Goal: Task Accomplishment & Management: Use online tool/utility

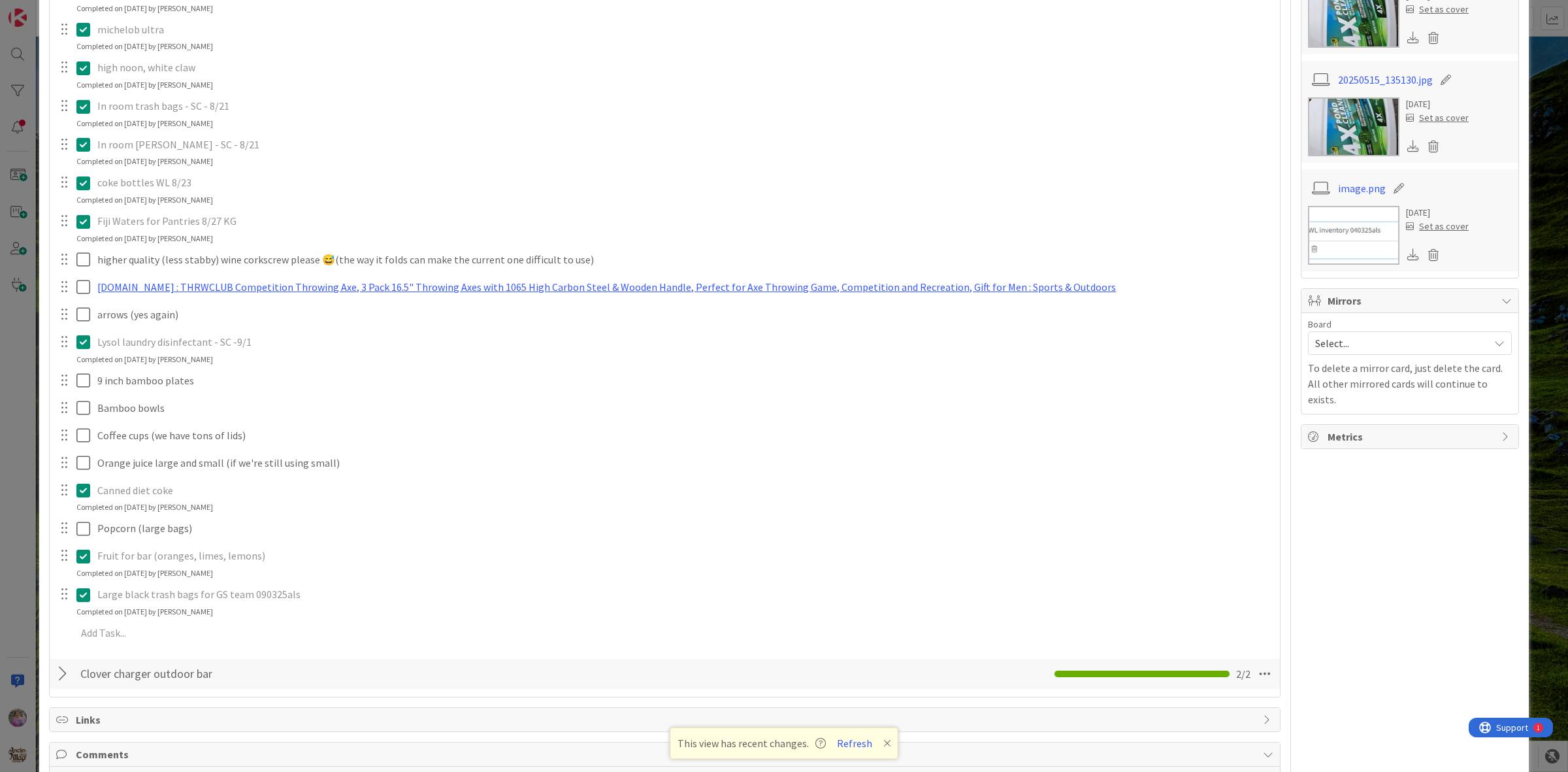
scroll to position [593, 0]
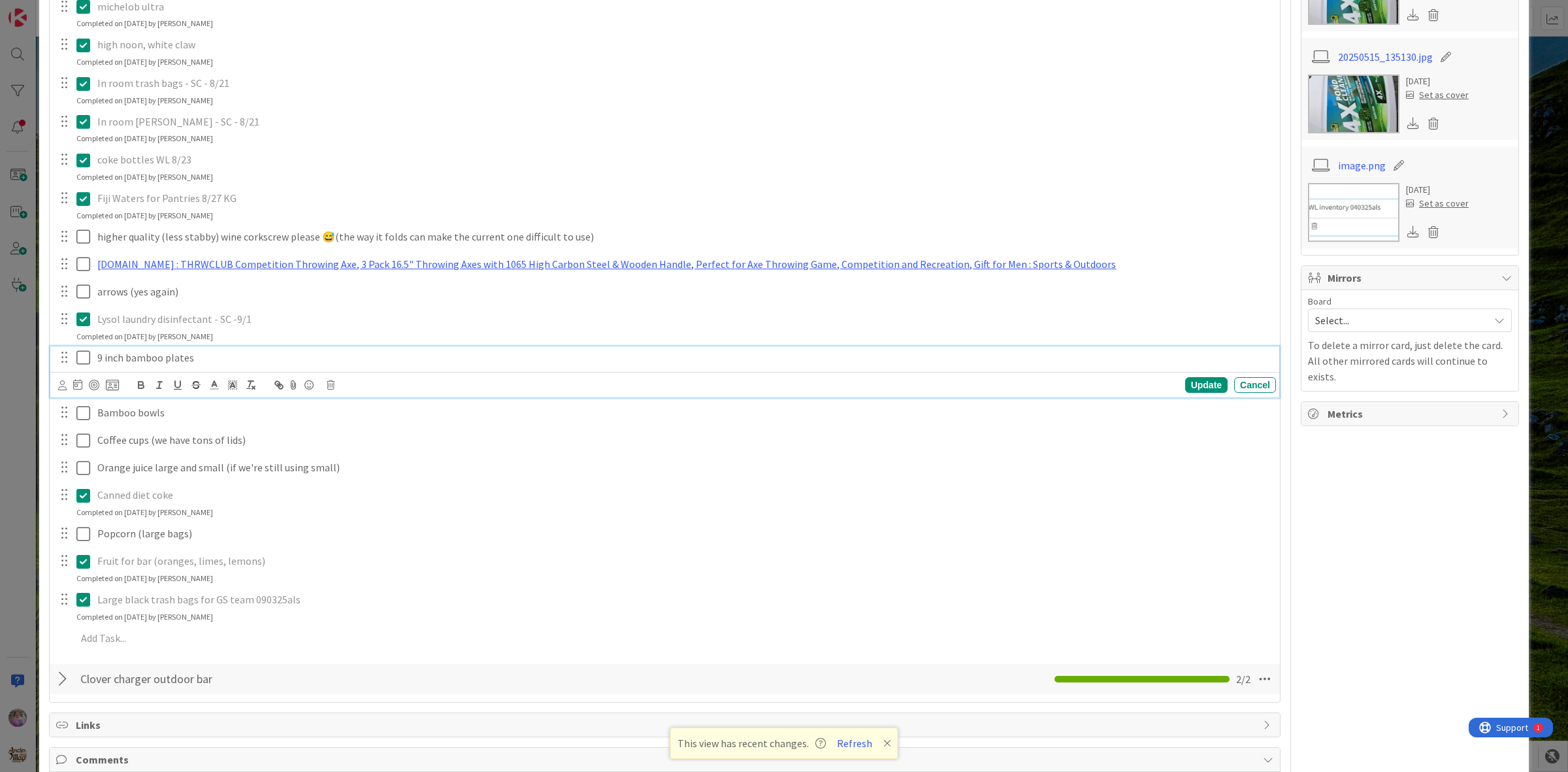
click at [85, 356] on icon at bounding box center [84, 357] width 14 height 16
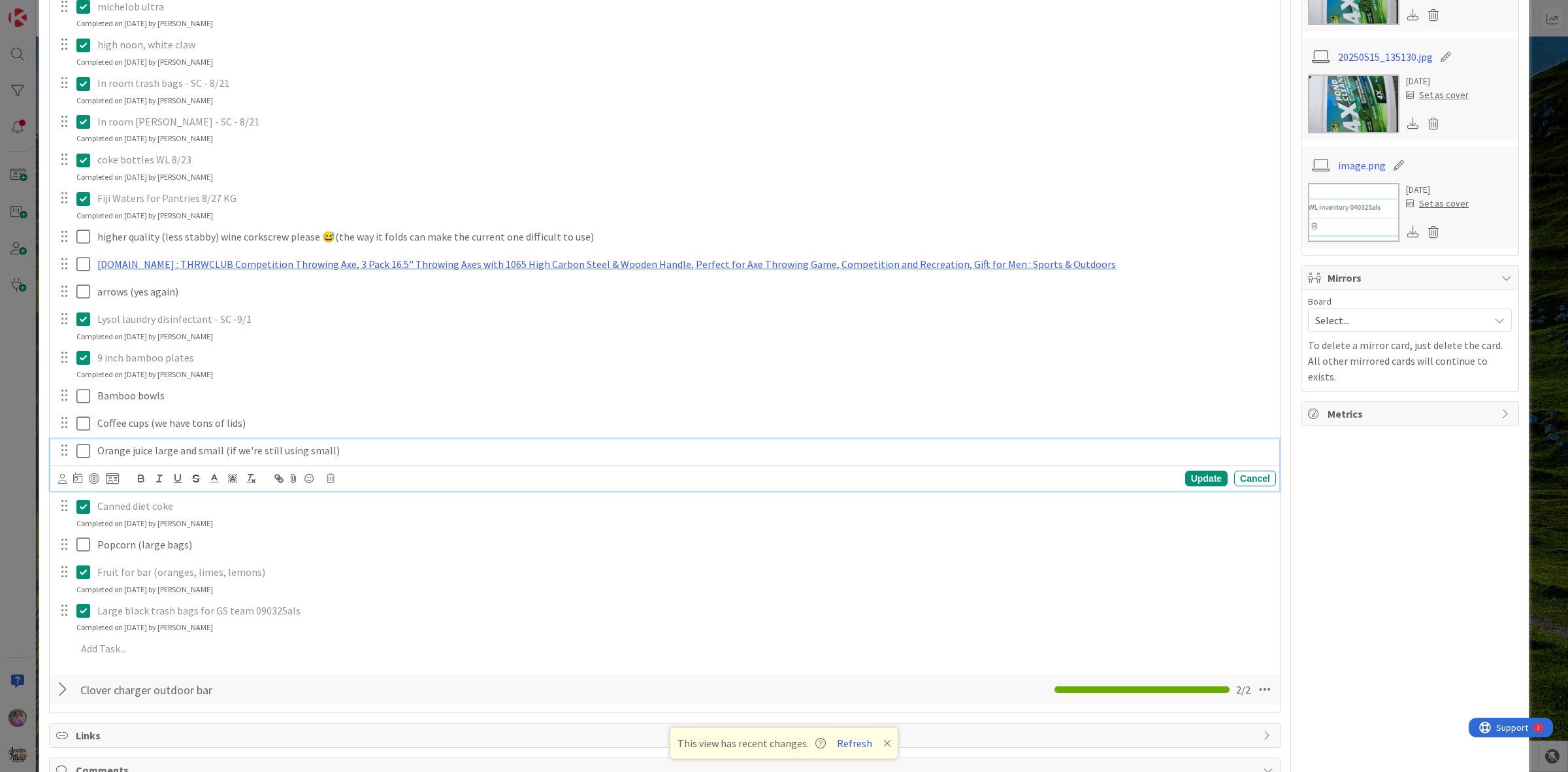
click at [86, 453] on icon at bounding box center [84, 451] width 14 height 16
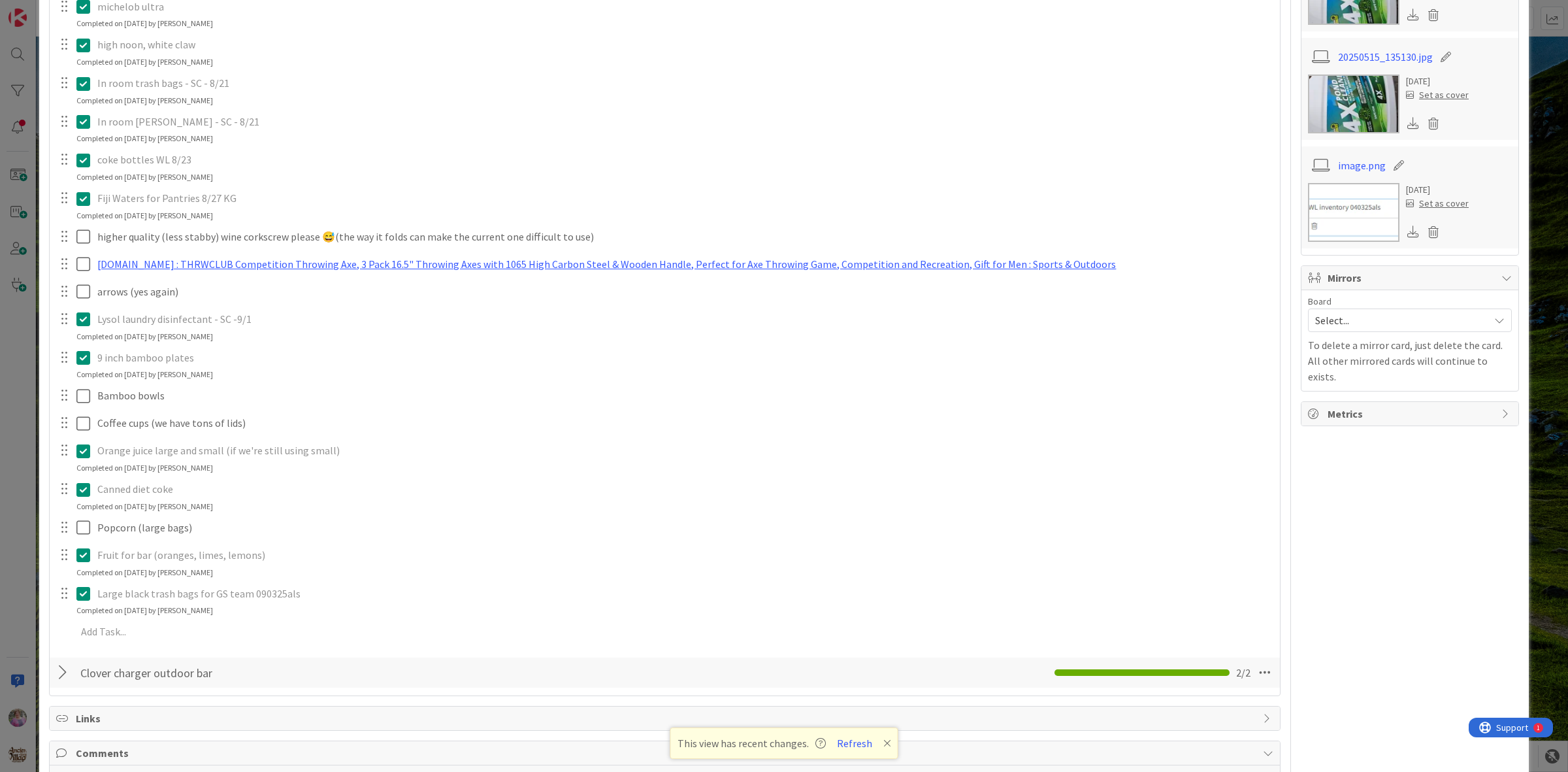
click at [88, 449] on icon at bounding box center [84, 451] width 14 height 16
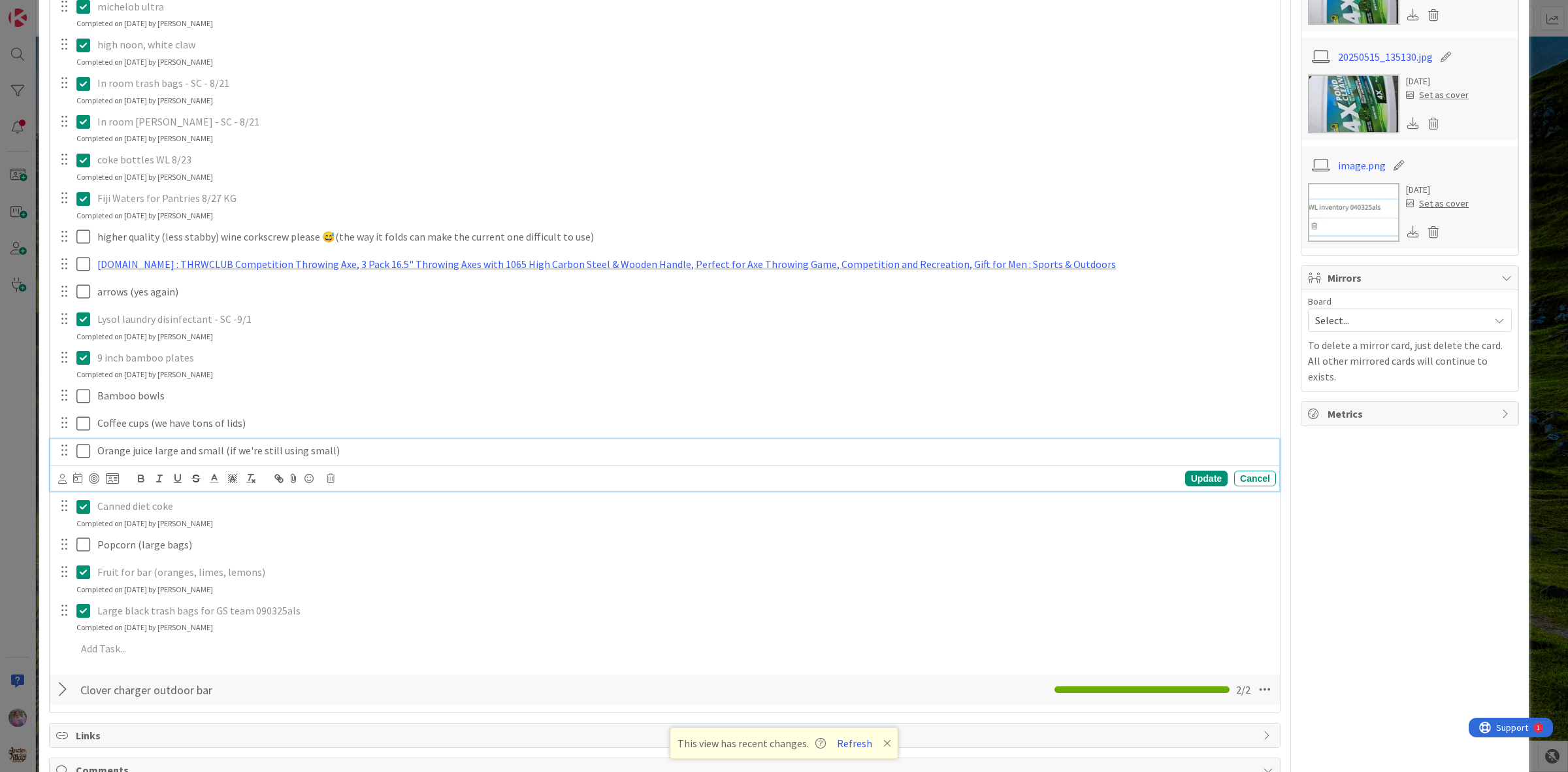
click at [354, 456] on p "Orange juice large and small (if we're still using small)" at bounding box center [684, 451] width 1173 height 15
drag, startPoint x: 332, startPoint y: 451, endPoint x: 648, endPoint y: 451, distance: 316.0
click at [694, 451] on p "Orange juice large and small (if we're still using small) WHY IS THIS PUT ON HE…" at bounding box center [684, 451] width 1173 height 15
click at [136, 475] on icon "button" at bounding box center [141, 478] width 11 height 11
click at [158, 481] on icon "button" at bounding box center [159, 478] width 11 height 11
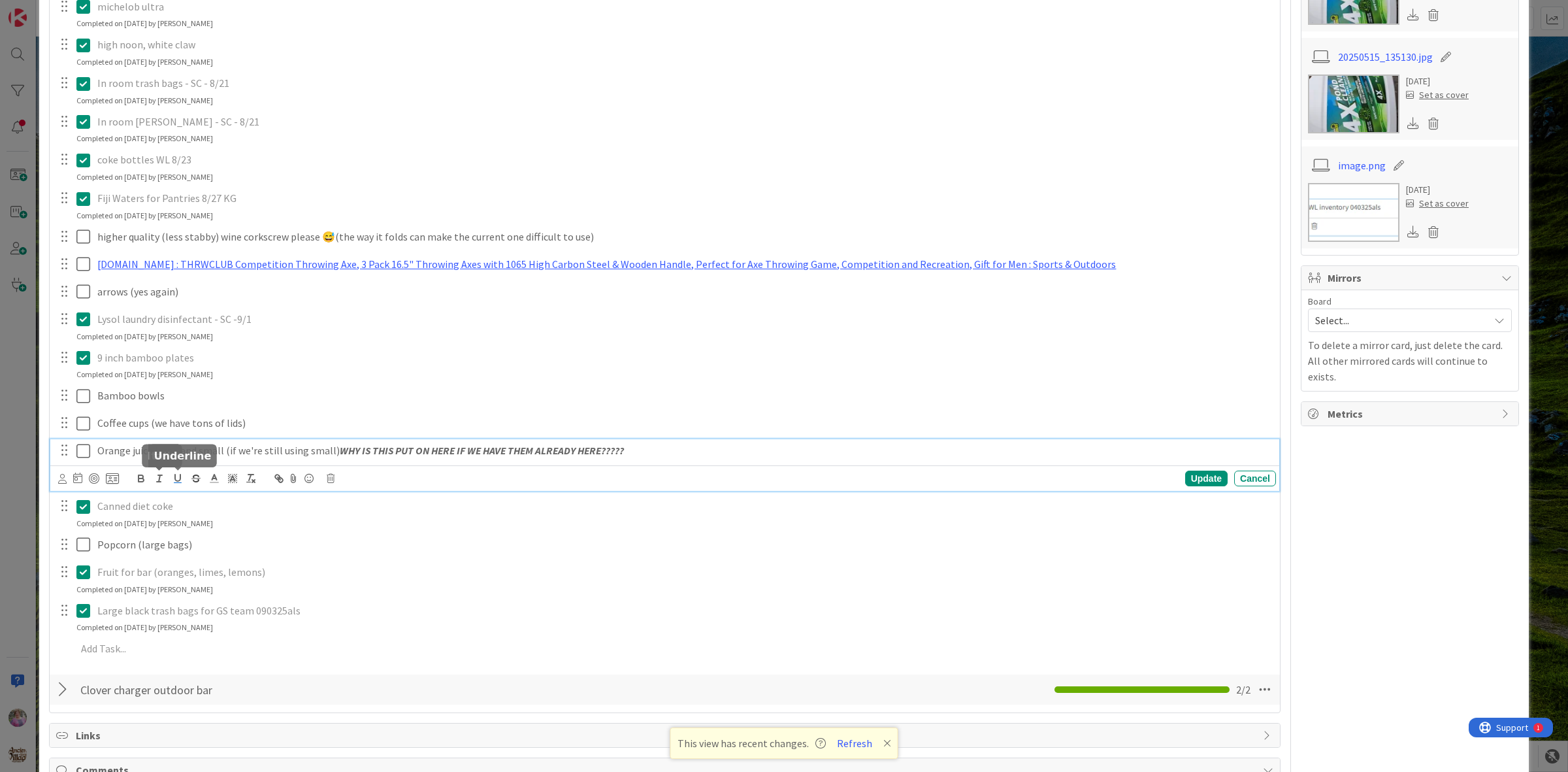
click at [176, 480] on icon "button" at bounding box center [177, 478] width 11 height 11
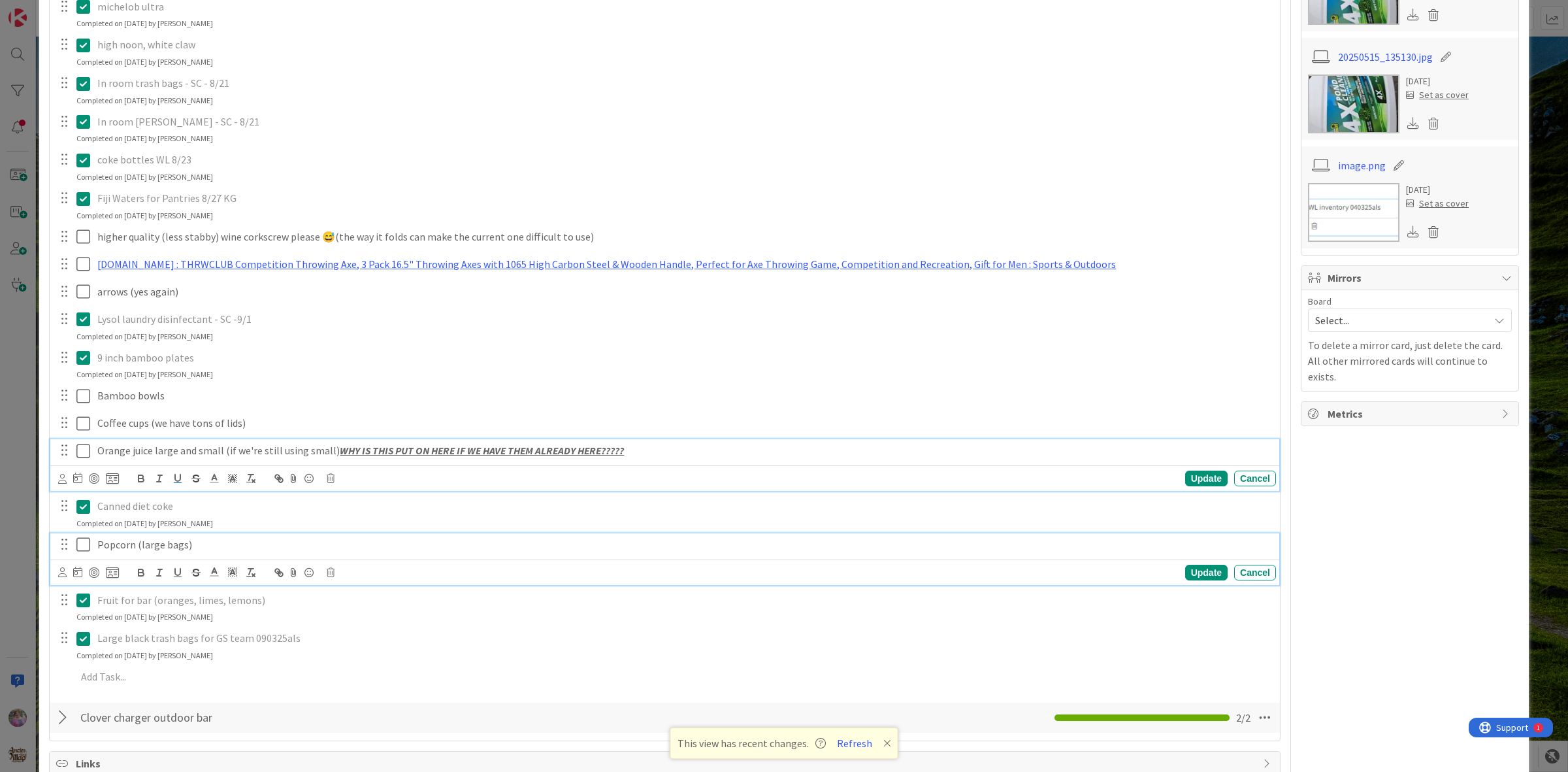
click at [1168, 554] on div "Popcorn (large bags)" at bounding box center [684, 545] width 1184 height 23
drag, startPoint x: 332, startPoint y: 479, endPoint x: 650, endPoint y: 466, distance: 318.3
click at [650, 466] on div "Orange juice large and small (if we're still using small) WHY IS THIS PUT ON HE…" at bounding box center [665, 465] width 1229 height 52
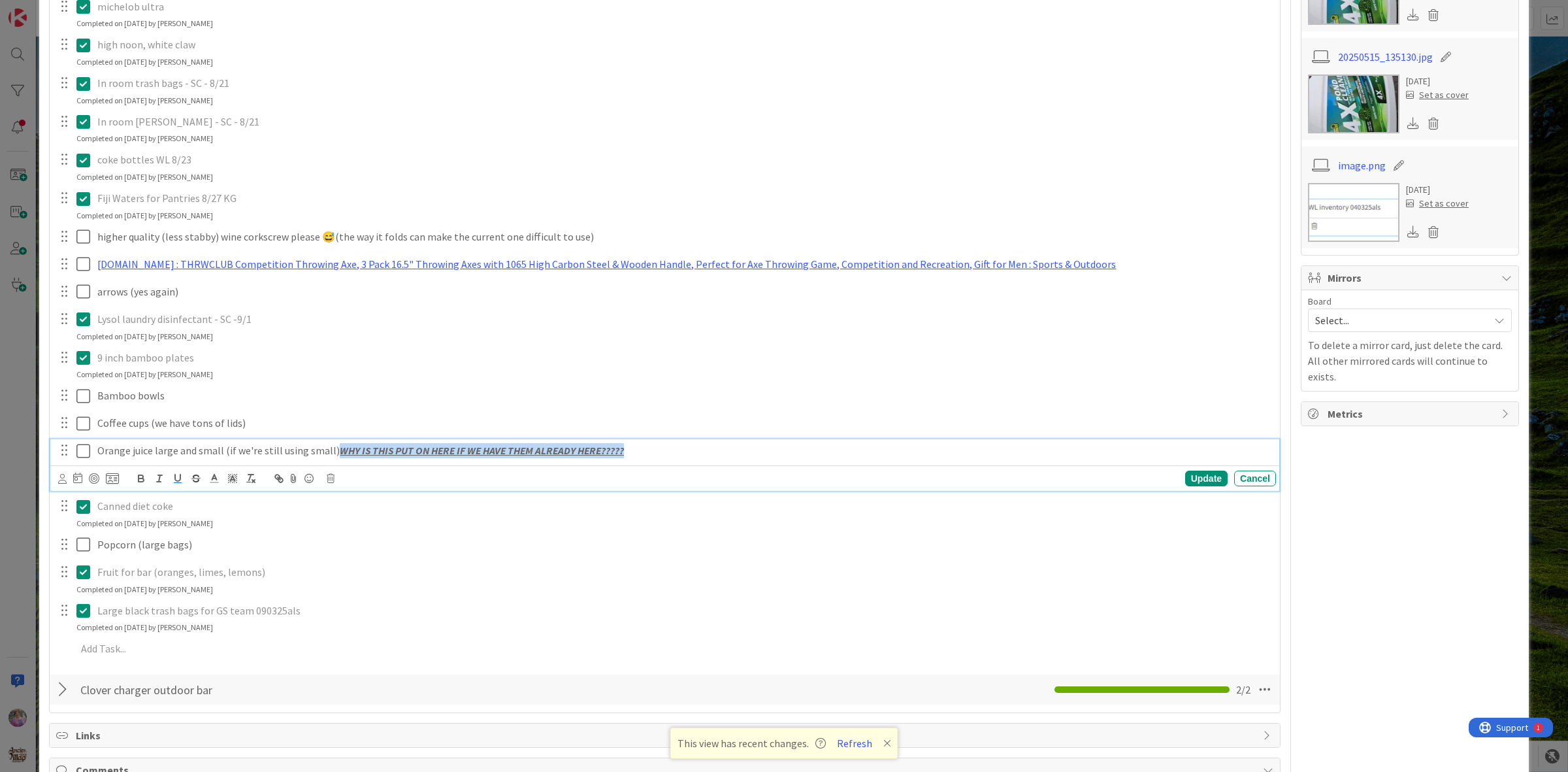
copy u "WHY IS THIS PUT ON HERE IF WE HAVE THEM ALREADY HERE?????"
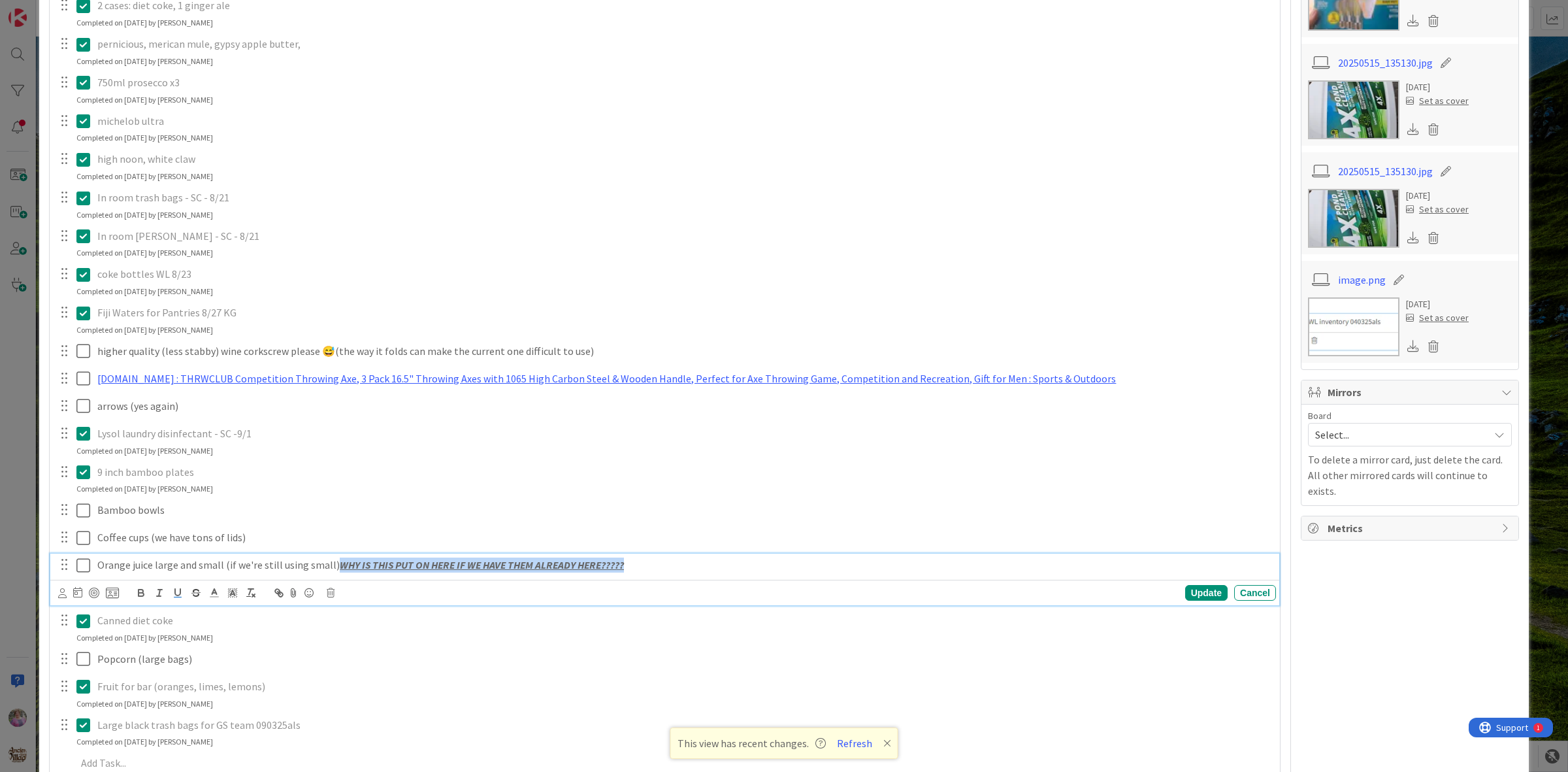
scroll to position [599, 0]
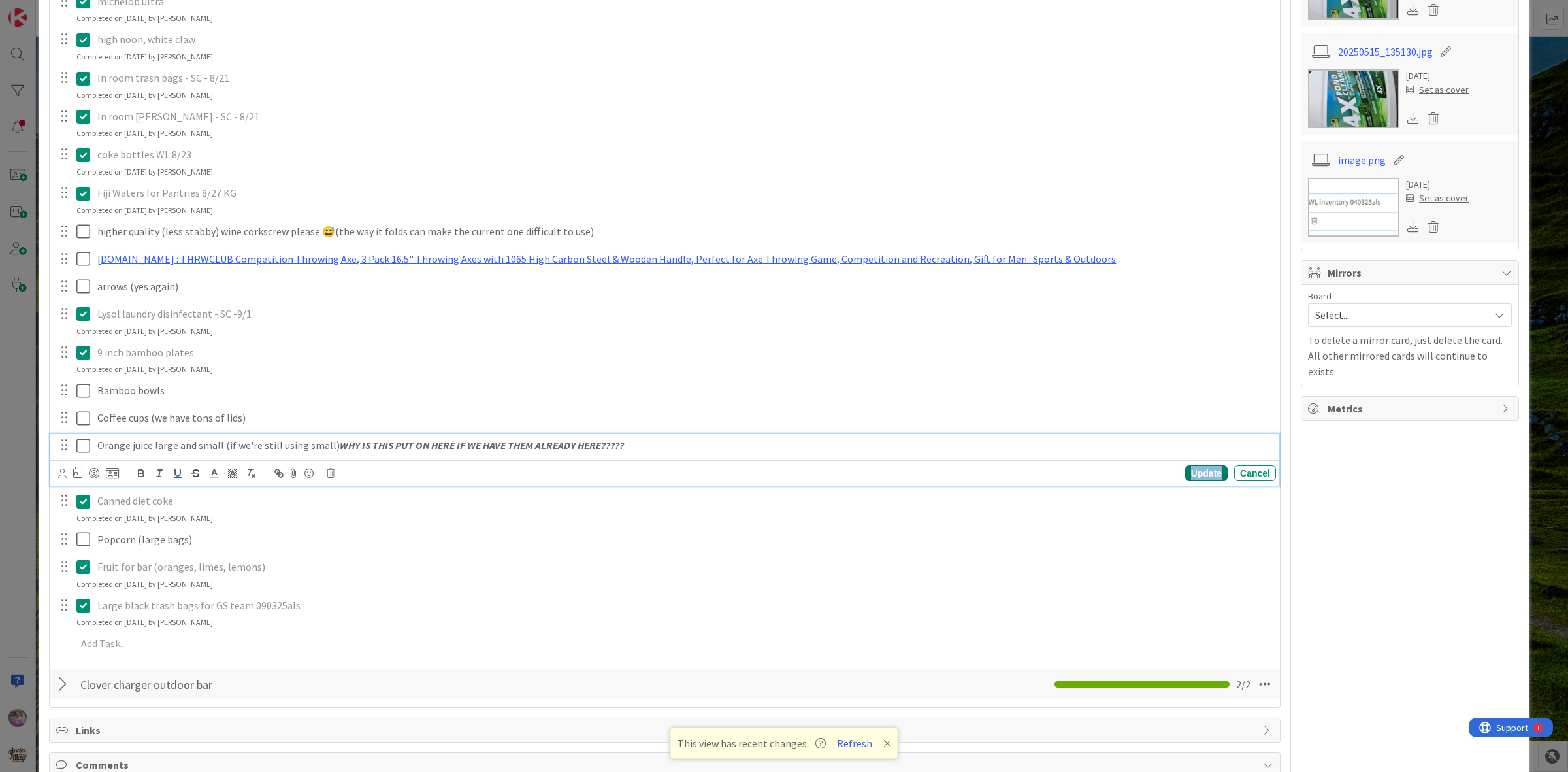
click at [1197, 471] on div "Update" at bounding box center [1207, 473] width 43 height 16
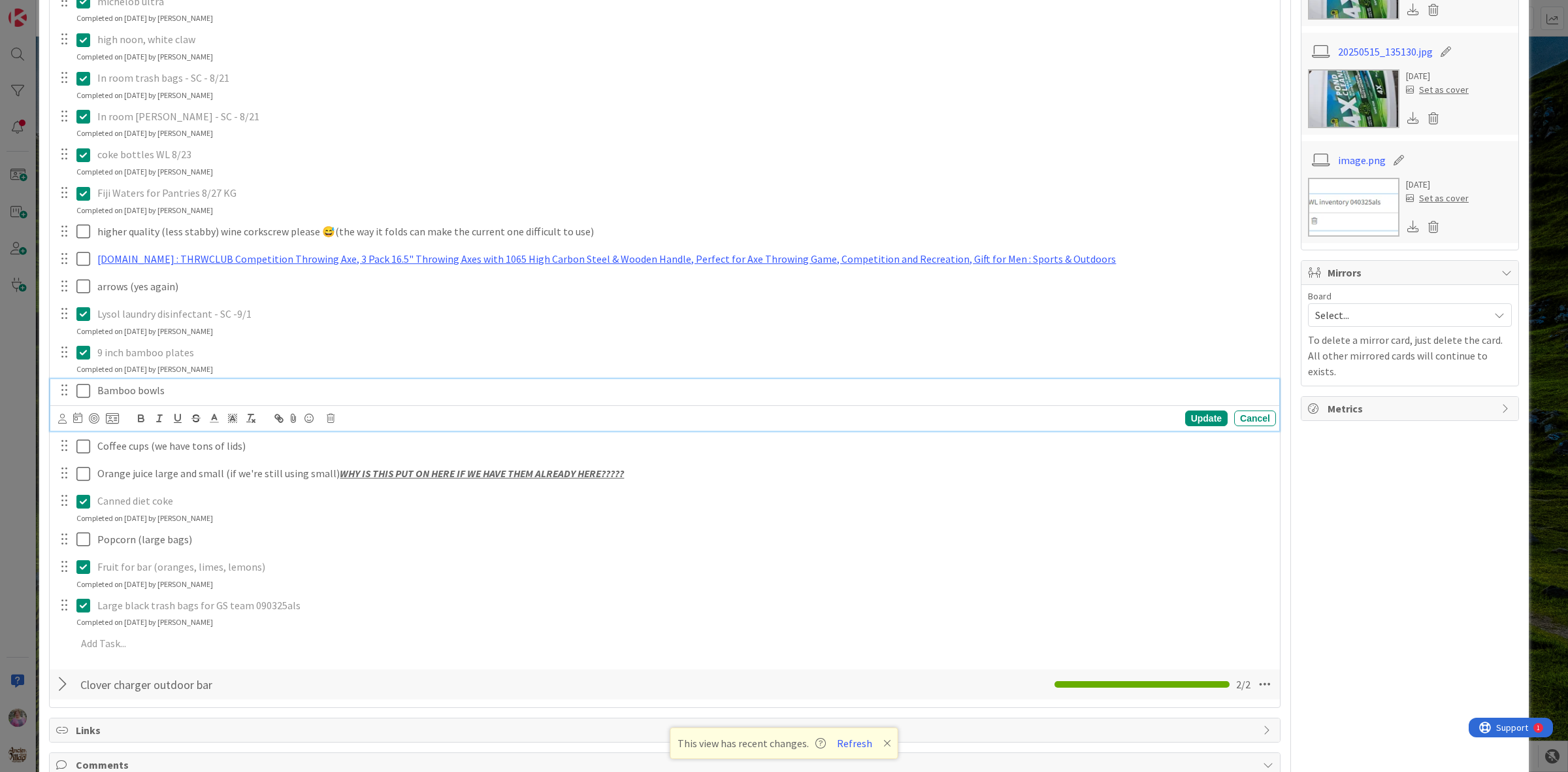
click at [88, 387] on icon at bounding box center [84, 390] width 14 height 16
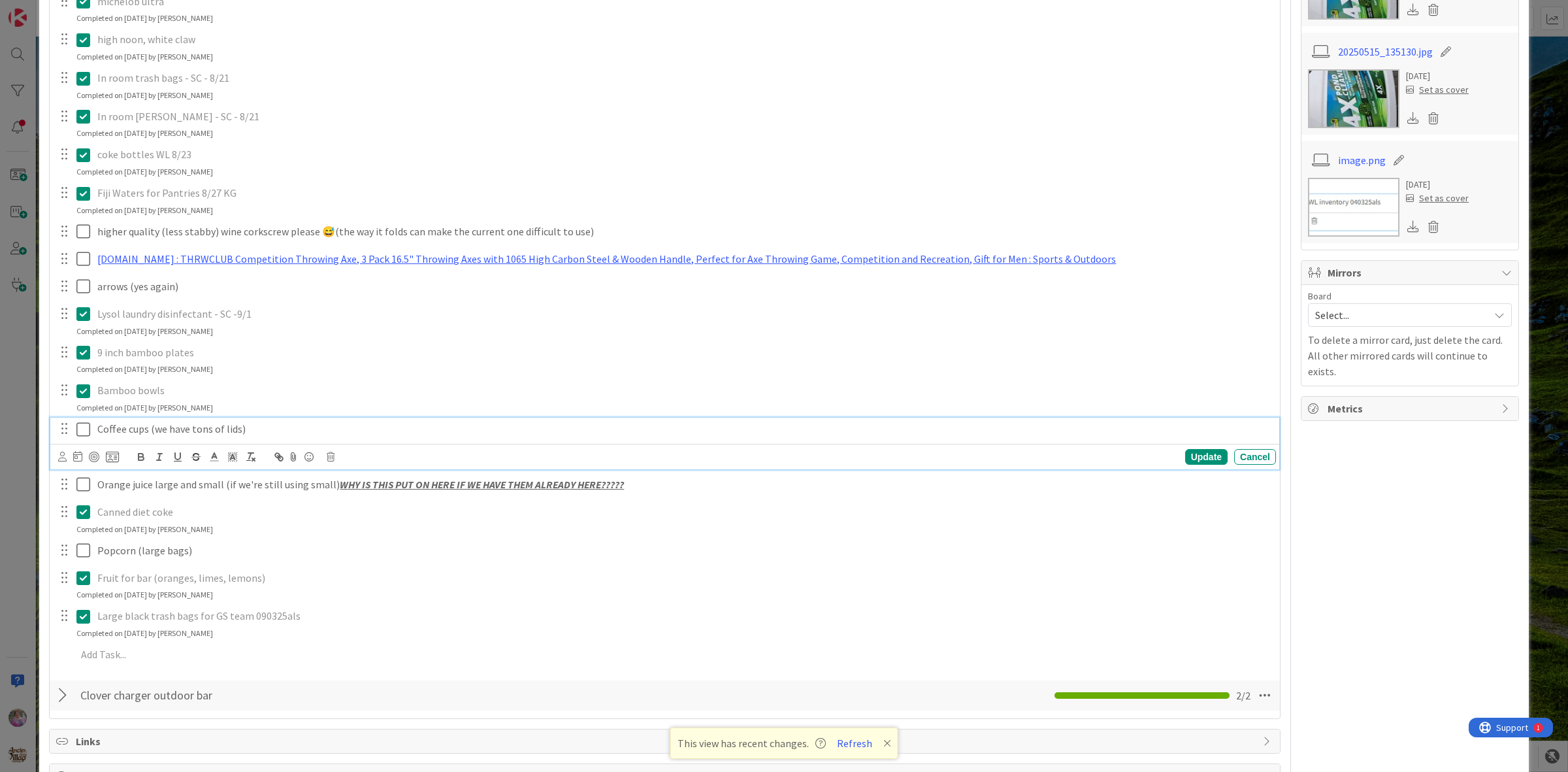
click at [81, 433] on icon at bounding box center [84, 429] width 14 height 16
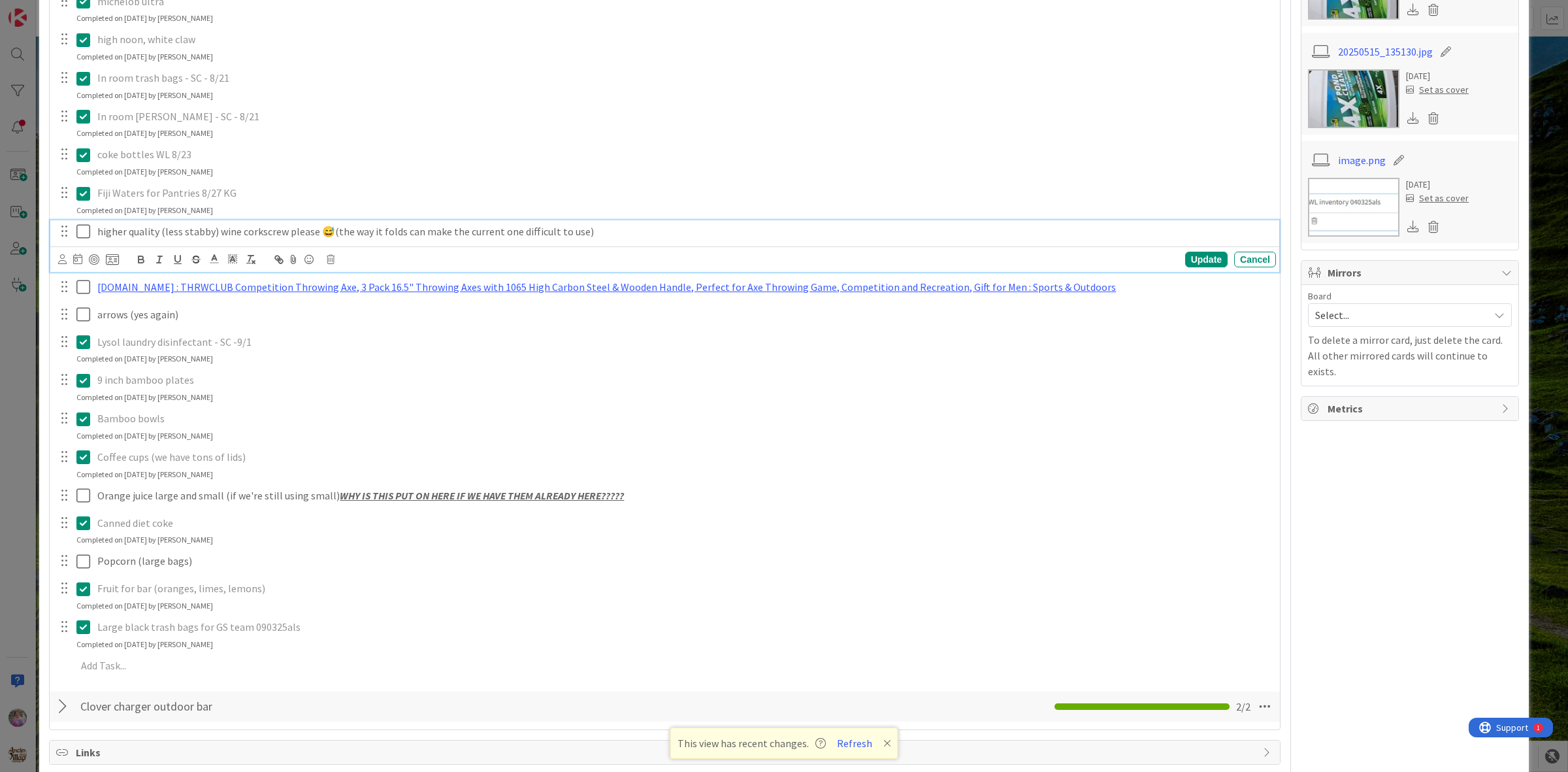
click at [81, 230] on icon at bounding box center [84, 231] width 14 height 16
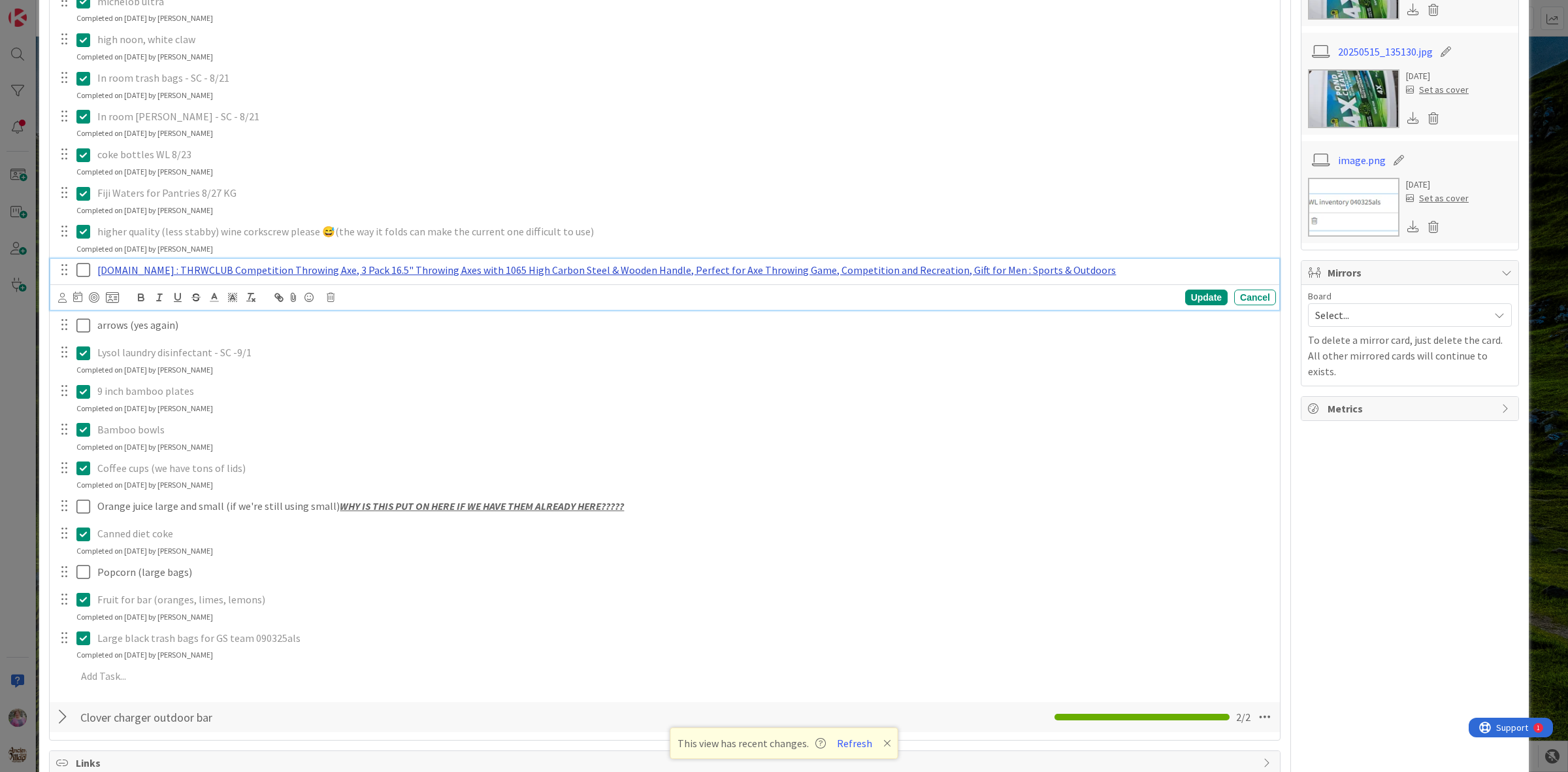
click at [239, 272] on link "[DOMAIN_NAME] : THRWCLUB Competition Throwing Axe, 3 Pack 16.5" Throwing Axes w…" at bounding box center [606, 269] width 1018 height 13
click at [585, 297] on link "[URL][DOMAIN_NAME]" at bounding box center [548, 295] width 90 height 17
click at [86, 269] on icon at bounding box center [84, 270] width 14 height 16
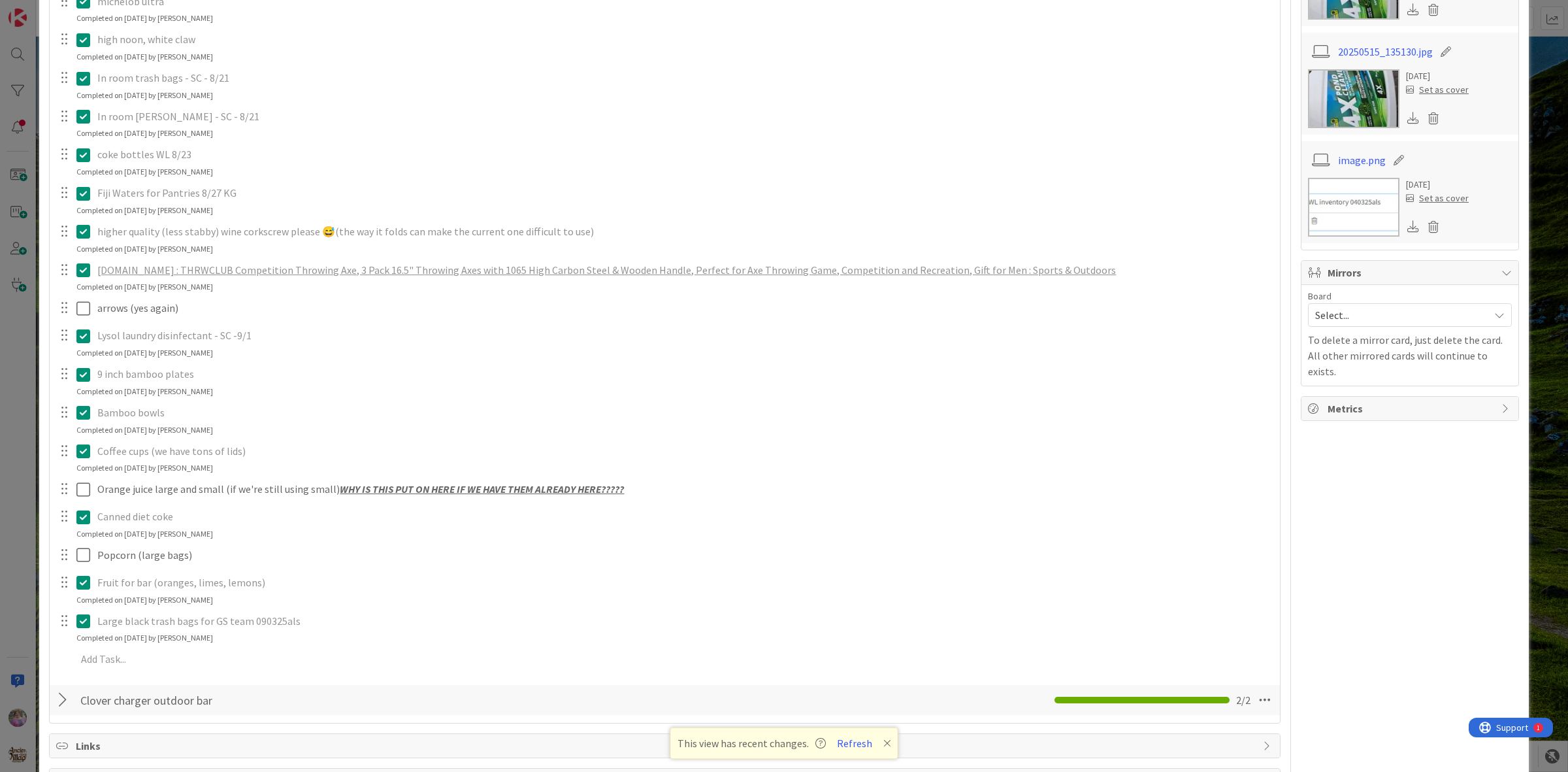
scroll to position [299, 0]
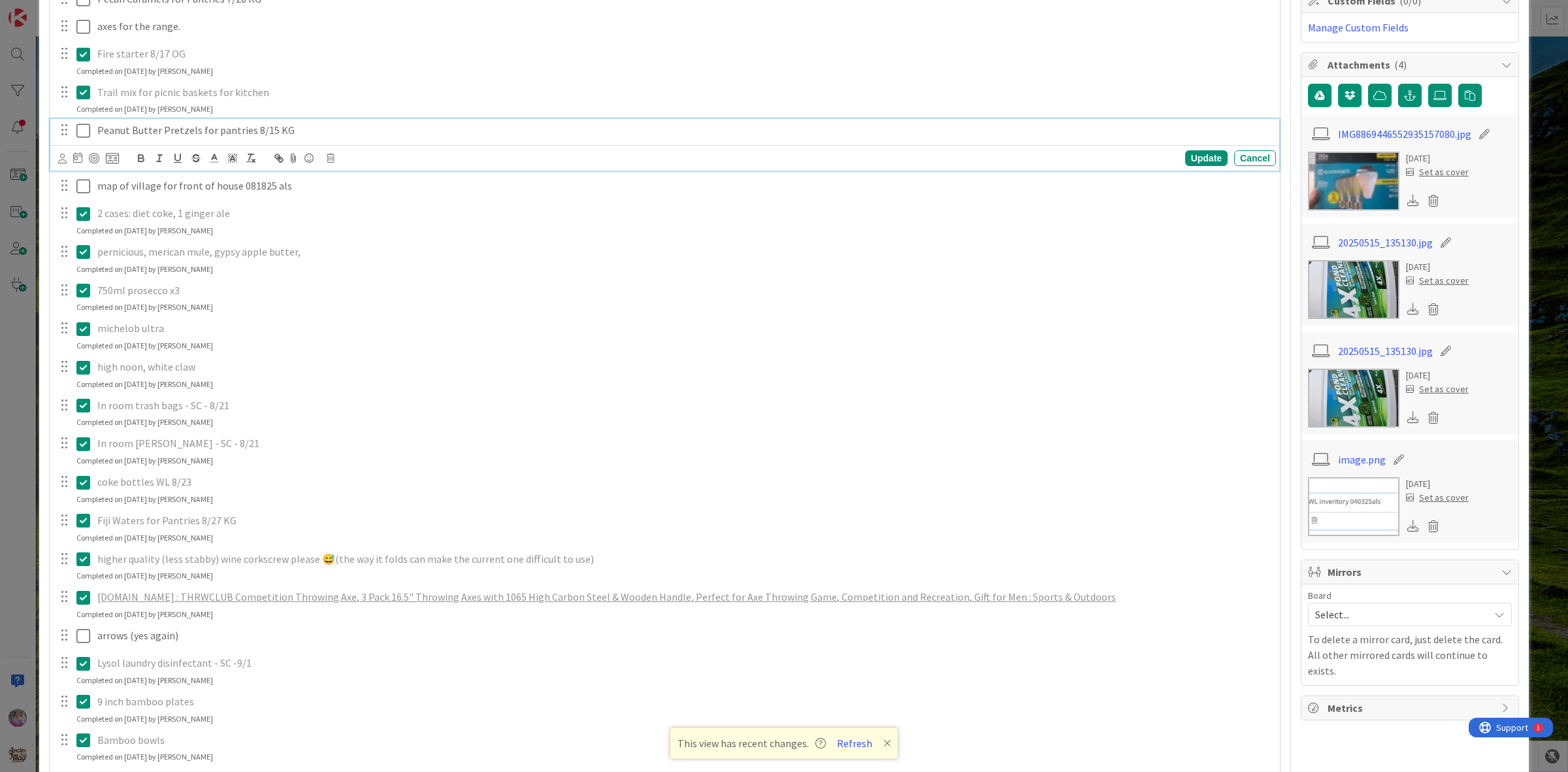
click at [86, 126] on icon at bounding box center [84, 131] width 14 height 16
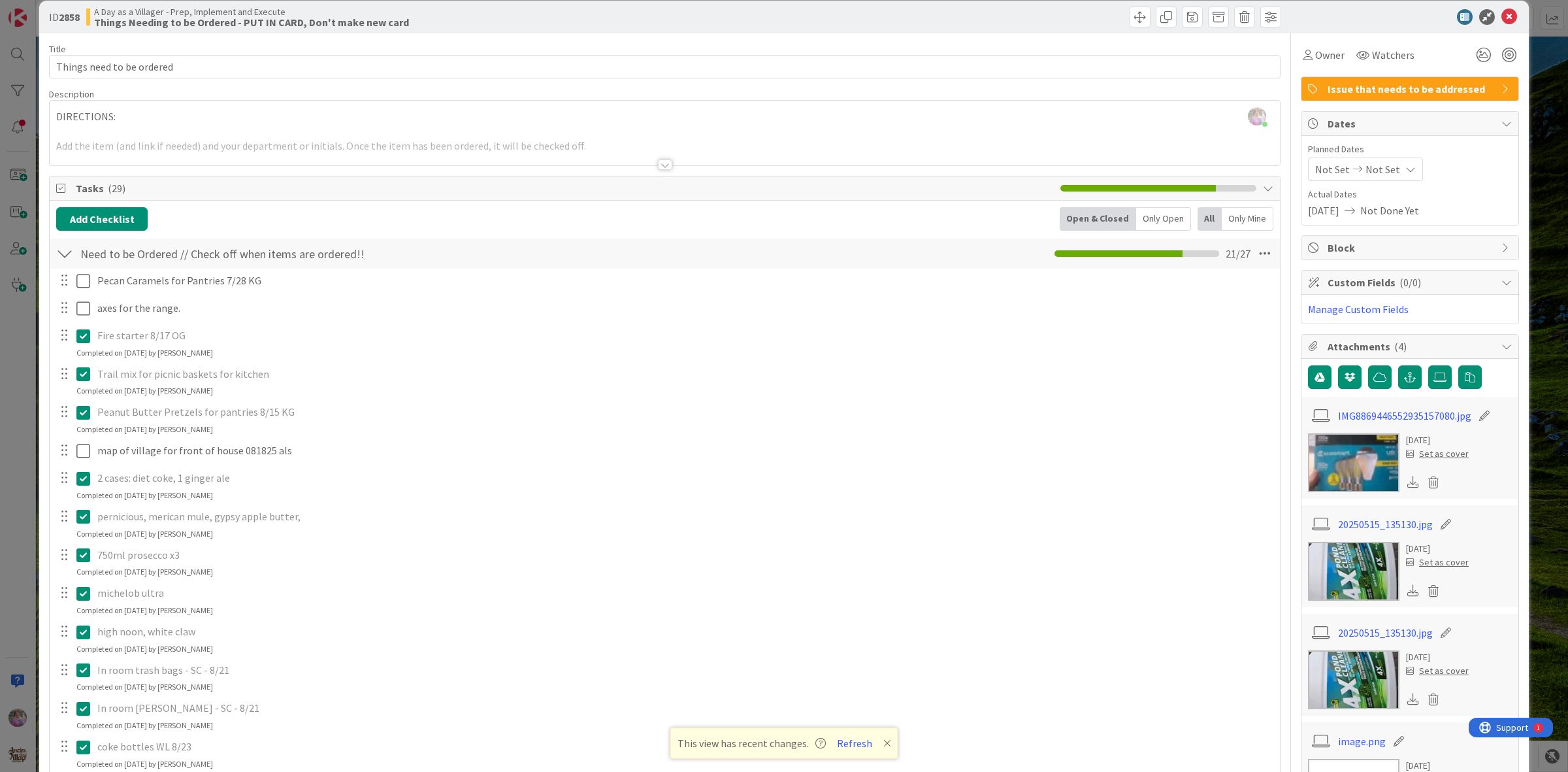
scroll to position [0, 0]
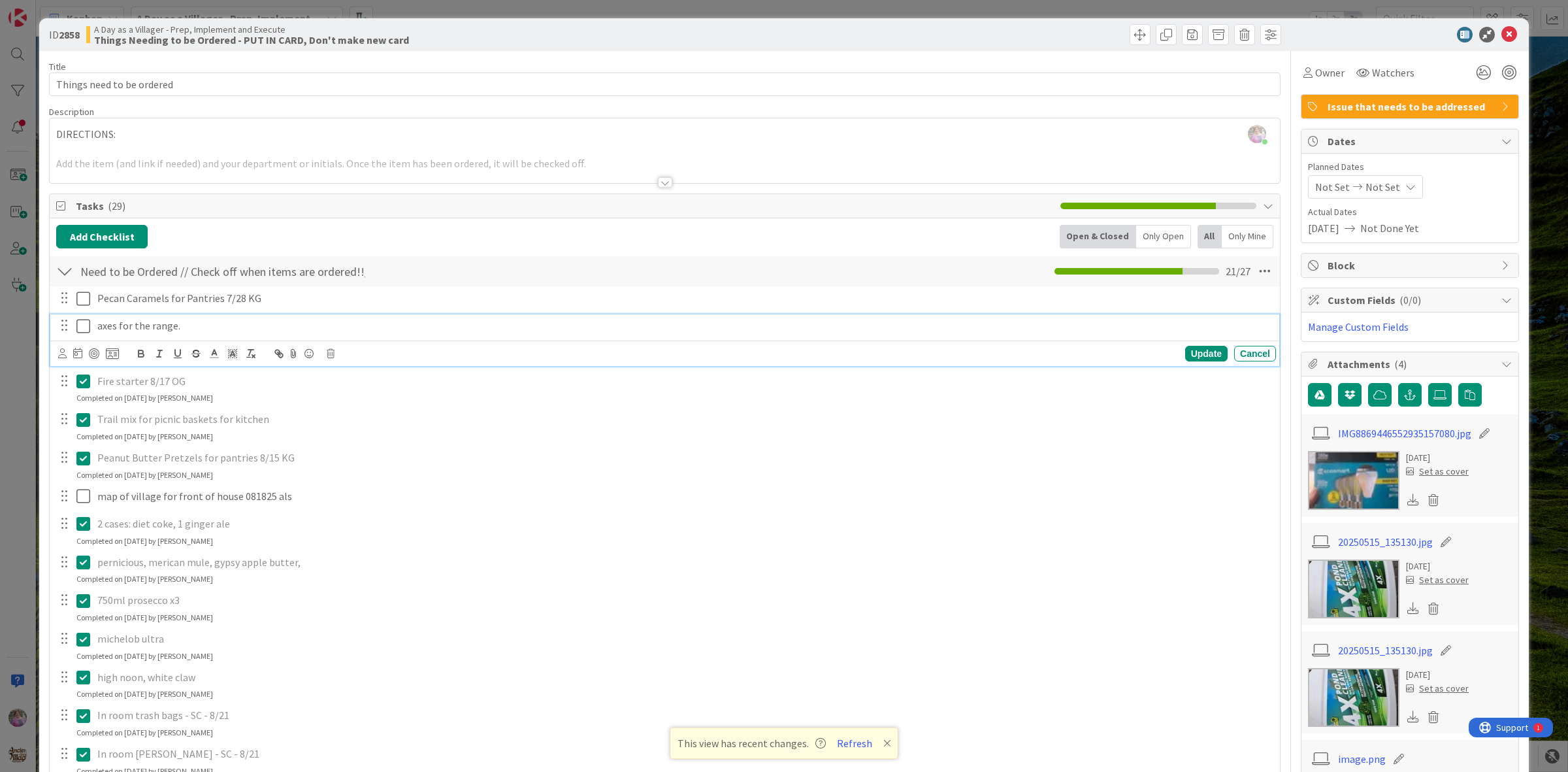
click at [88, 326] on icon at bounding box center [84, 326] width 14 height 16
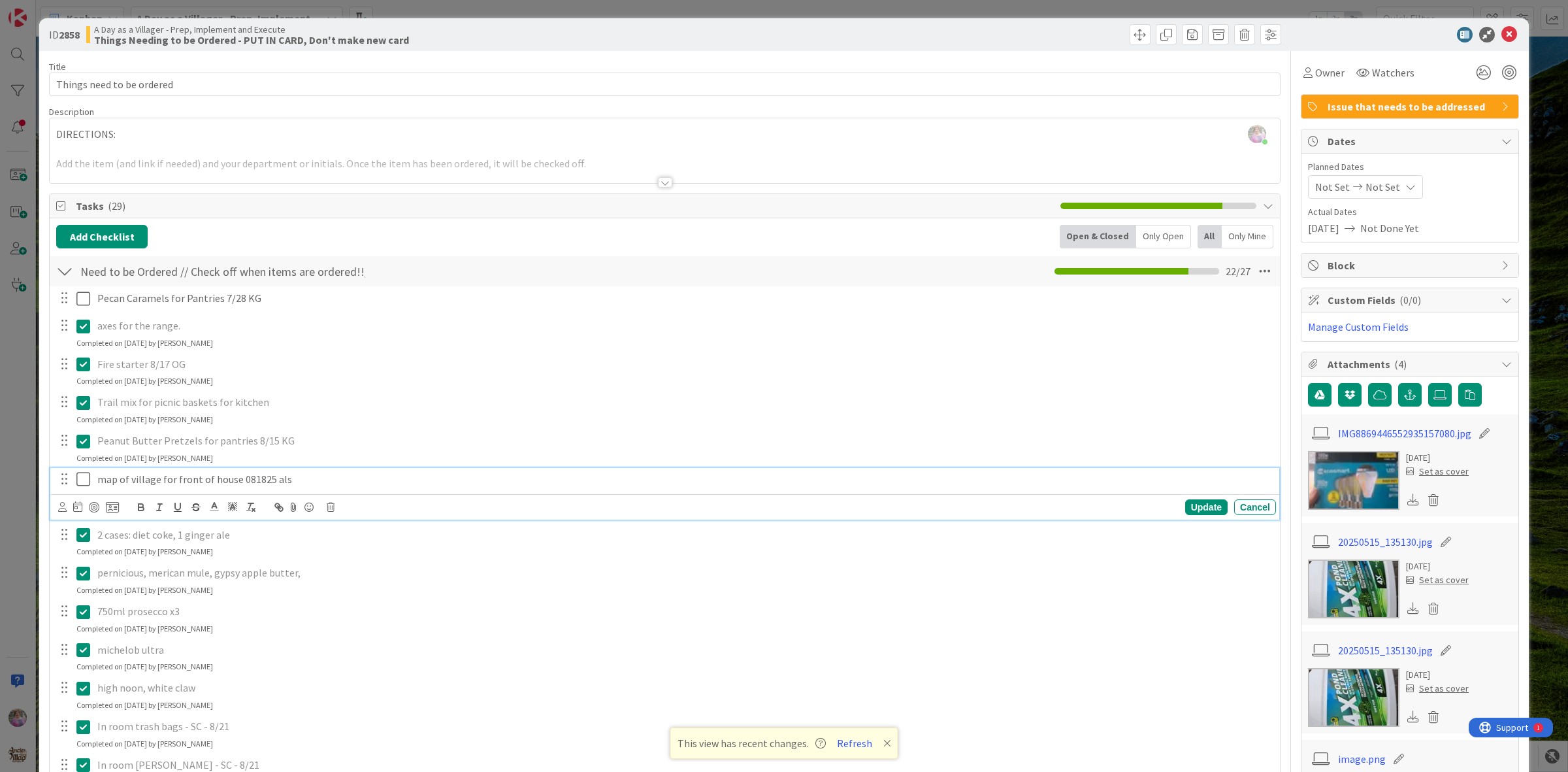
click at [82, 478] on icon at bounding box center [84, 478] width 14 height 16
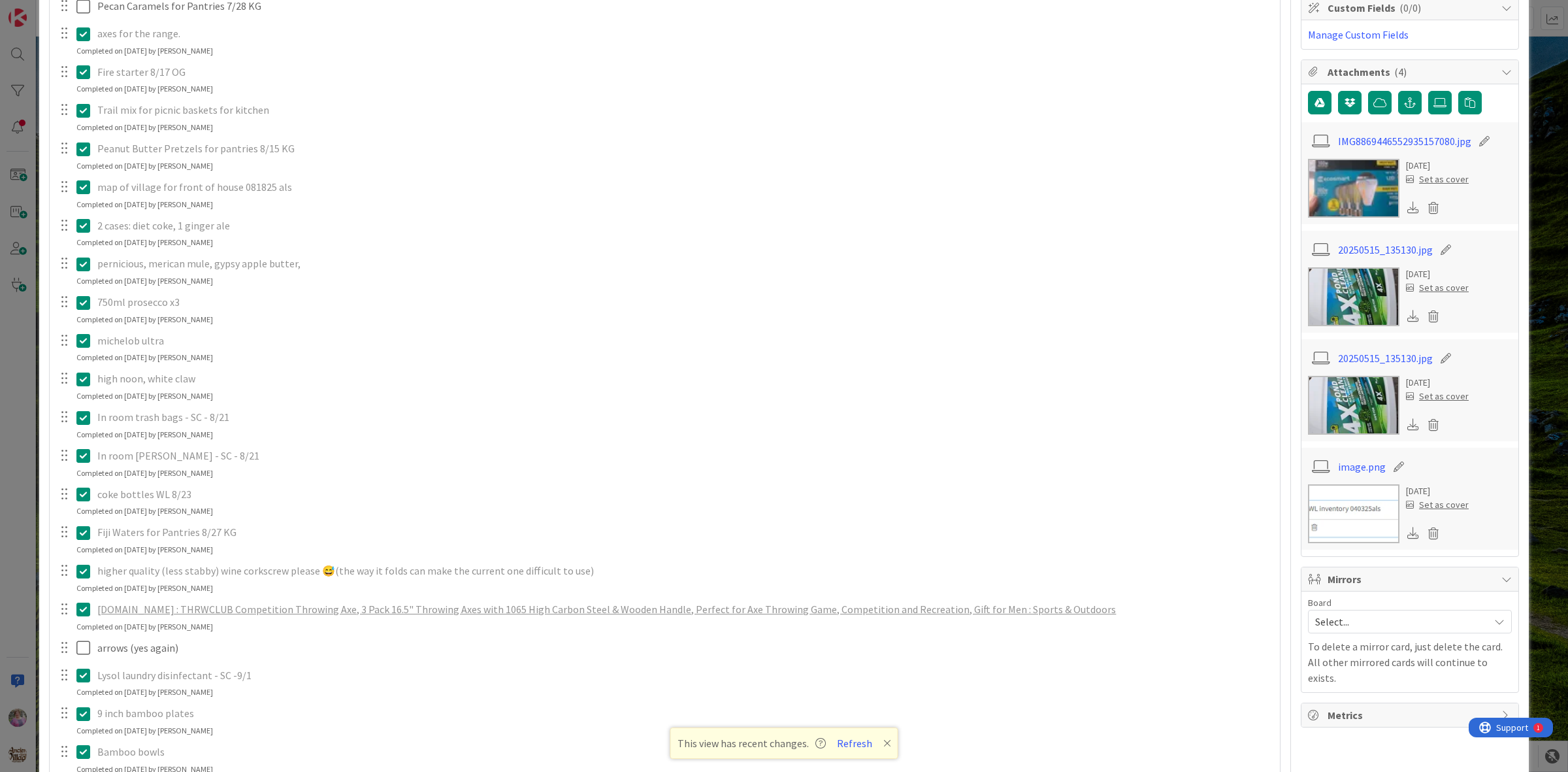
scroll to position [299, 0]
